Goal: Find specific page/section

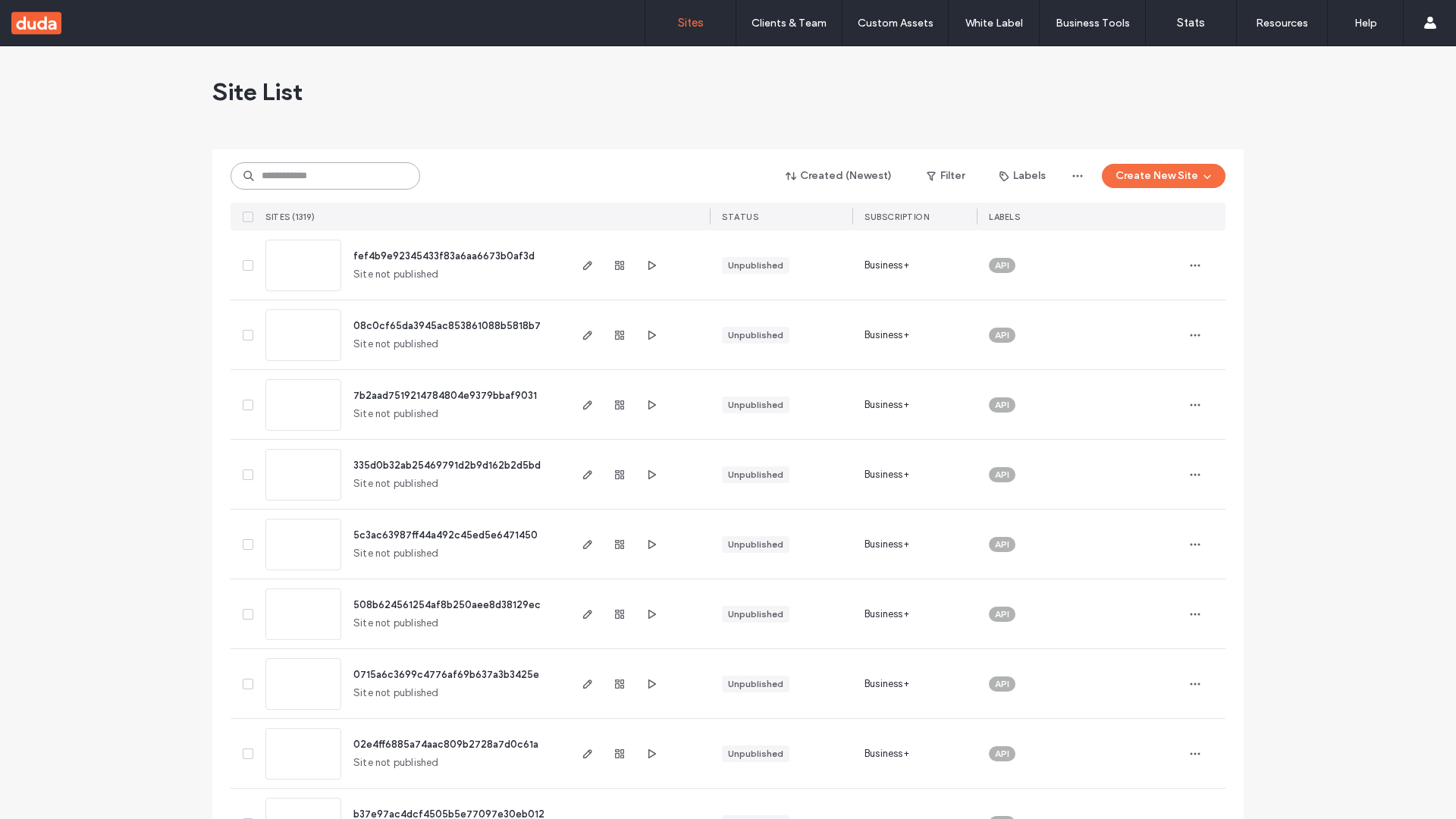
click at [326, 176] on input at bounding box center [326, 175] width 189 height 27
type input "**********"
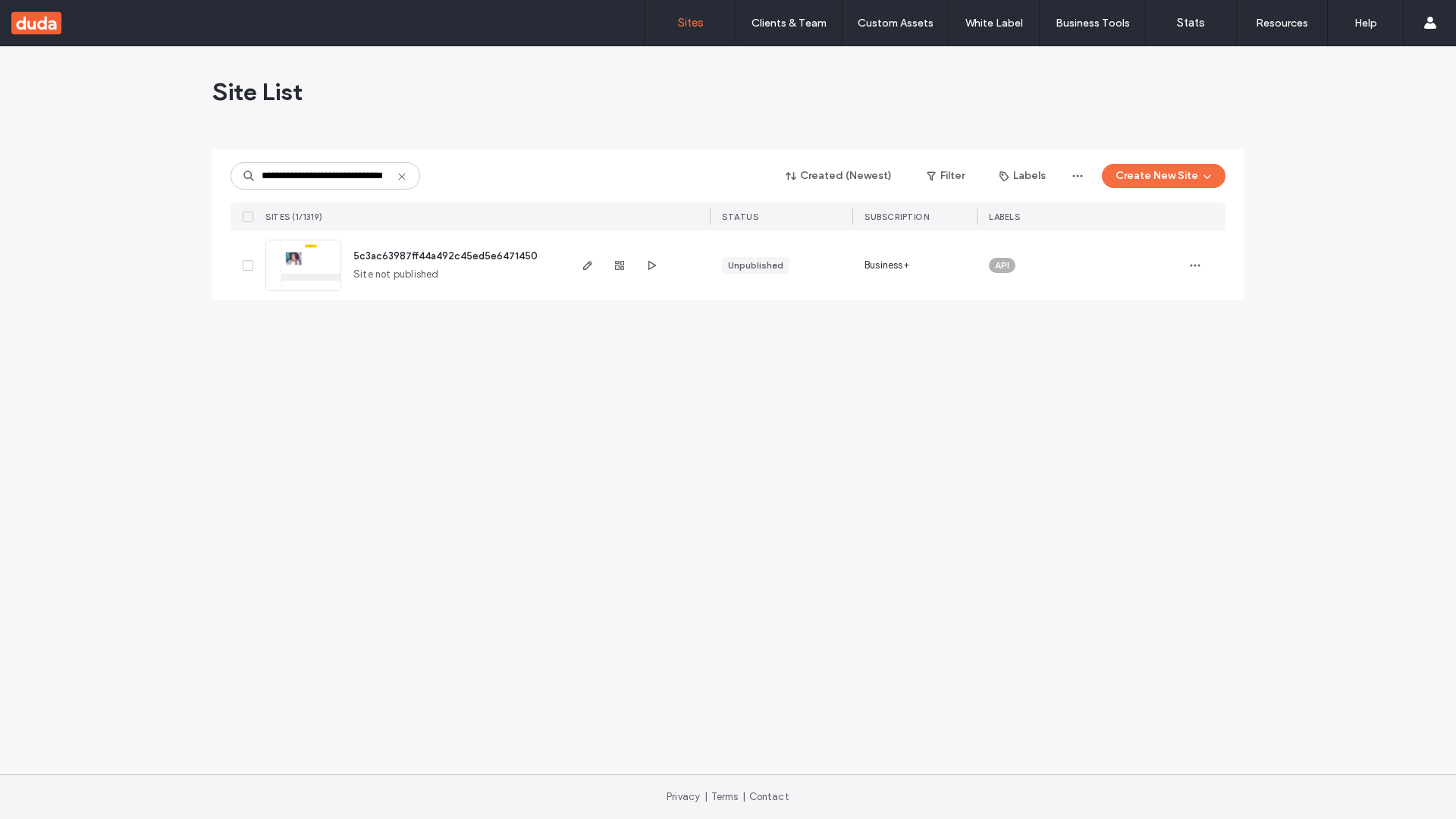
click at [447, 255] on span "5c3ac63987ff44a492c45ed5e6471450" at bounding box center [446, 256] width 184 height 11
